Goal: Information Seeking & Learning: Learn about a topic

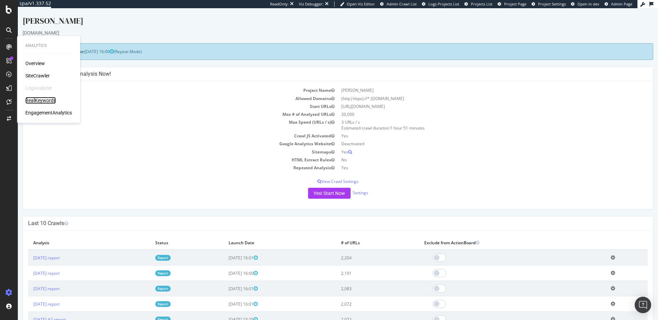
click at [42, 98] on div "RealKeywords" at bounding box center [40, 100] width 31 height 7
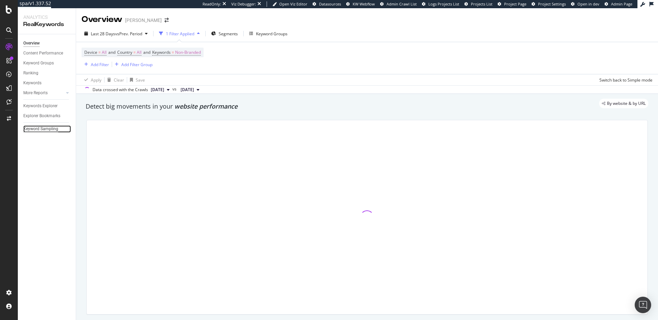
click at [45, 128] on div "Keyword Sampling" at bounding box center [40, 128] width 35 height 7
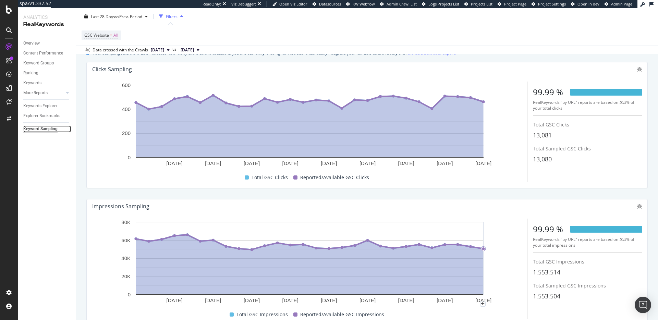
scroll to position [9, 0]
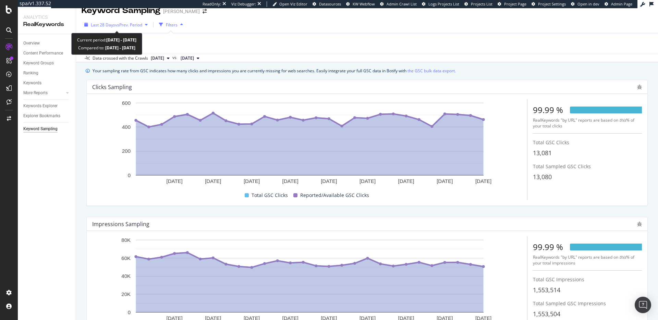
click at [141, 26] on span "vs Prev. Period" at bounding box center [128, 25] width 27 height 6
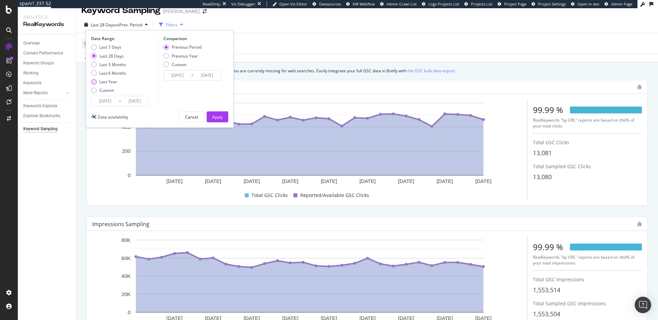
click at [118, 80] on div "Last Year" at bounding box center [108, 82] width 35 height 6
type input "[DATE]"
click at [224, 120] on button "Apply" at bounding box center [218, 116] width 22 height 11
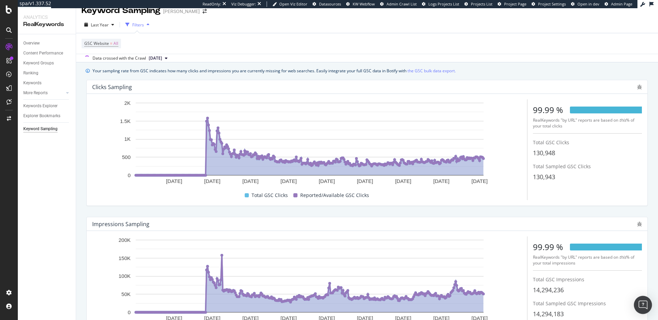
click at [646, 302] on img "Open Intercom Messenger" at bounding box center [643, 305] width 9 height 9
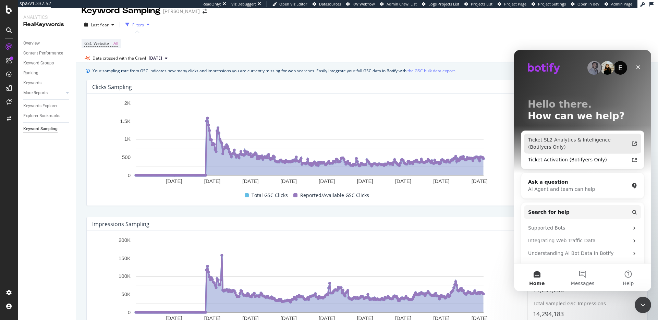
click at [585, 143] on div "Ticket SL2 Analytics & Intelligence (Botifyers Only)" at bounding box center [578, 143] width 101 height 14
